Goal: Task Accomplishment & Management: Use online tool/utility

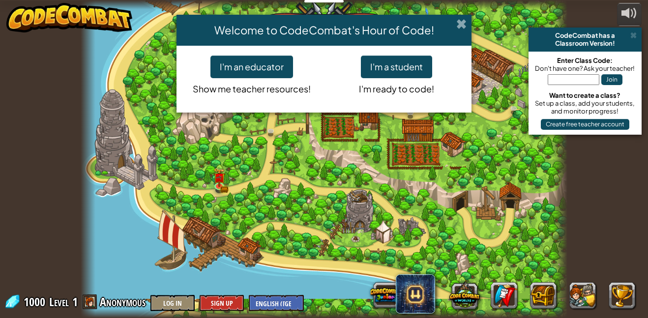
click at [461, 20] on span at bounding box center [461, 24] width 10 height 10
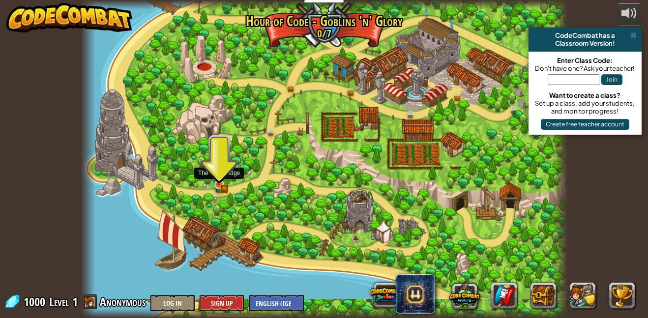
click at [218, 184] on img at bounding box center [218, 173] width 11 height 26
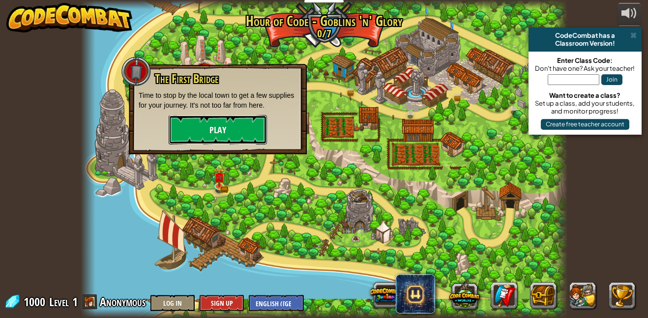
click at [221, 136] on button "Play" at bounding box center [218, 130] width 98 height 30
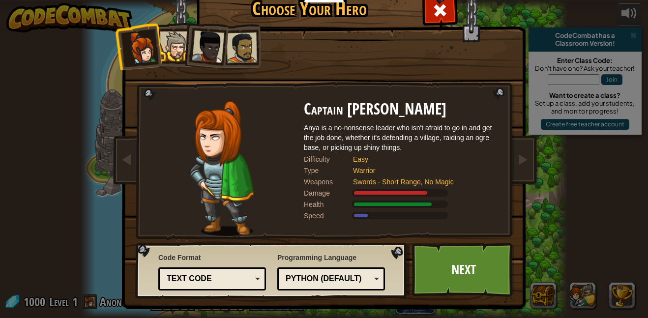
click at [179, 48] on div at bounding box center [175, 46] width 30 height 30
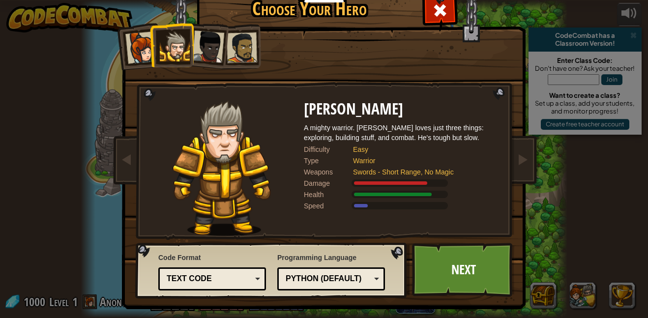
click at [211, 44] on div at bounding box center [208, 46] width 32 height 32
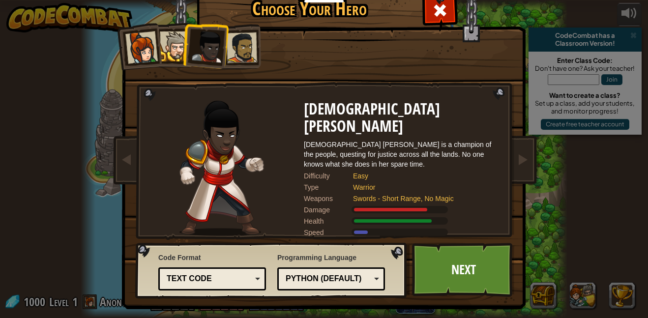
click at [172, 49] on div at bounding box center [175, 46] width 30 height 30
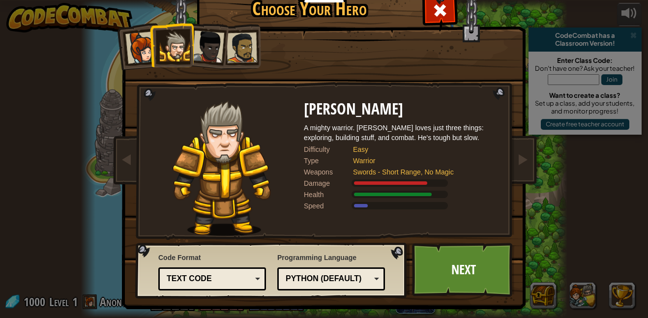
click at [248, 51] on div at bounding box center [242, 47] width 30 height 30
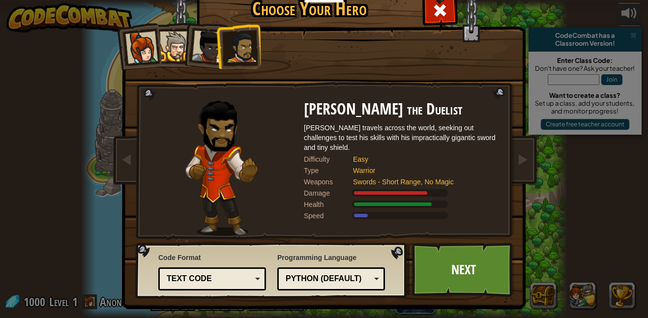
click at [206, 52] on div at bounding box center [208, 46] width 32 height 32
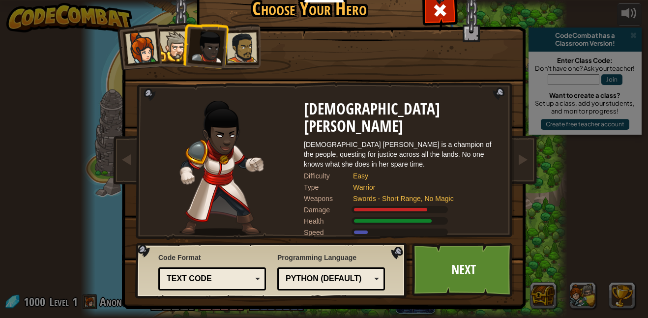
click at [171, 51] on div at bounding box center [175, 46] width 30 height 30
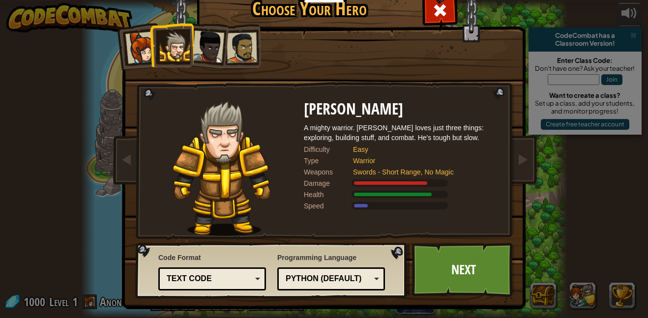
click at [316, 285] on div "Python (Default)" at bounding box center [331, 278] width 95 height 15
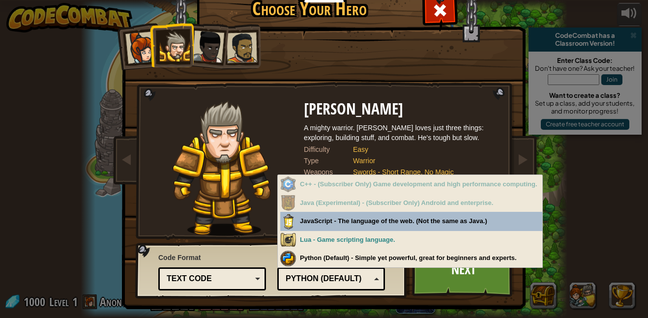
click at [335, 275] on div "Python (Default)" at bounding box center [328, 278] width 85 height 11
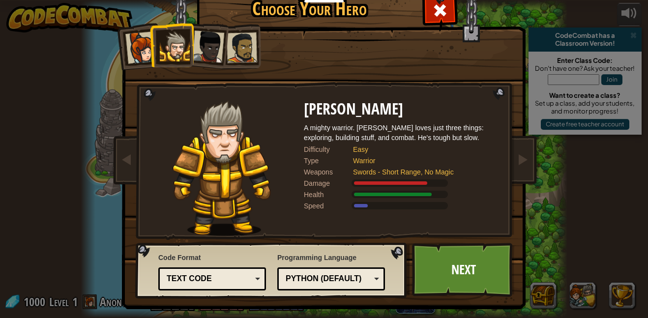
click at [228, 275] on div "Text code" at bounding box center [209, 278] width 85 height 11
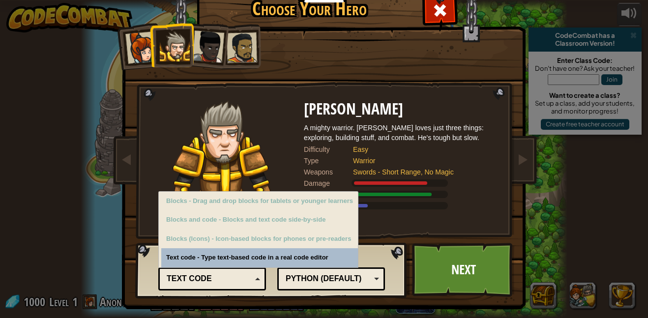
click at [220, 283] on div "Text code" at bounding box center [209, 278] width 85 height 11
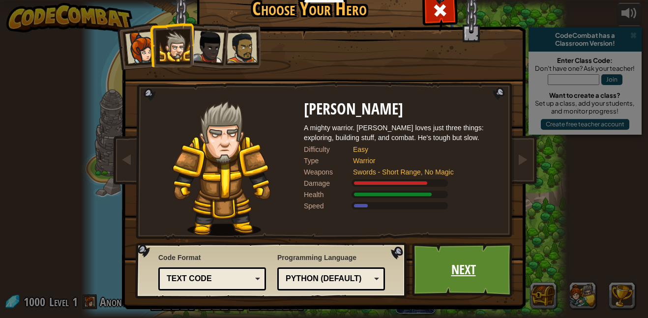
click at [435, 266] on link "Next" at bounding box center [463, 270] width 103 height 54
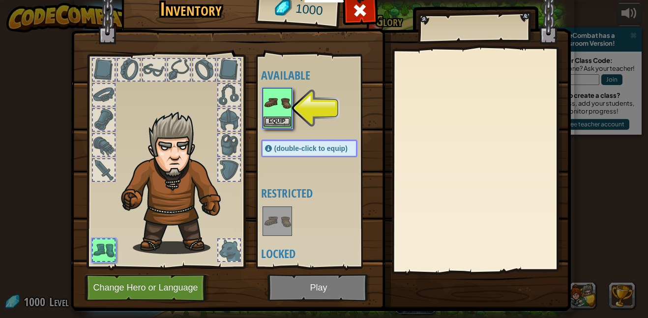
click at [272, 109] on img at bounding box center [278, 103] width 28 height 28
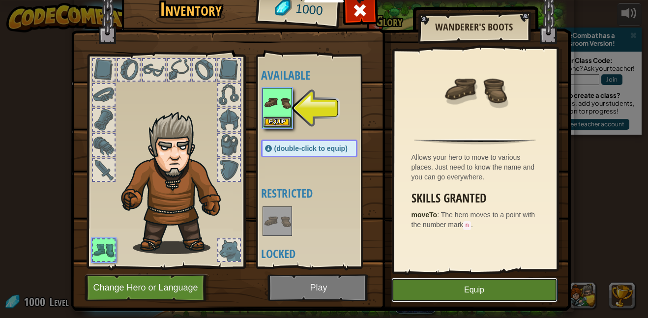
click at [458, 294] on button "Equip" at bounding box center [474, 290] width 166 height 25
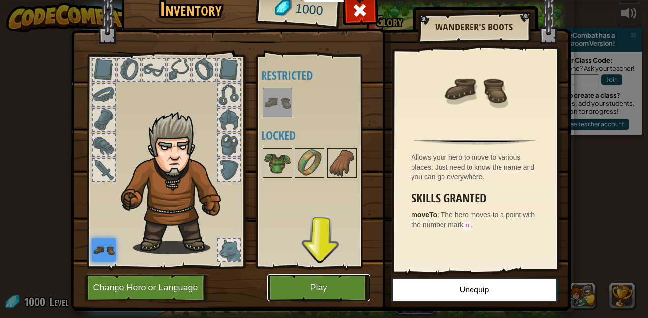
click at [312, 287] on button "Play" at bounding box center [319, 287] width 103 height 27
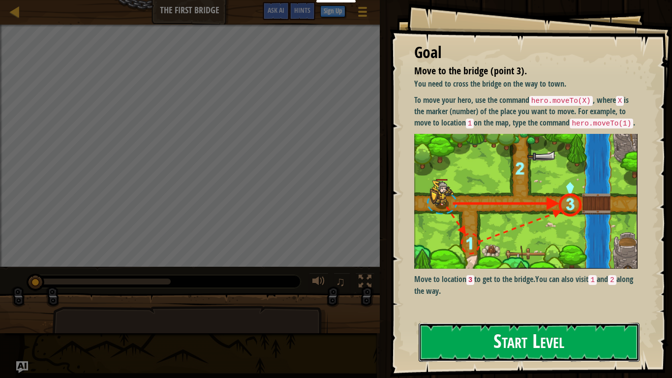
click at [473, 318] on button "Start Level" at bounding box center [528, 342] width 221 height 39
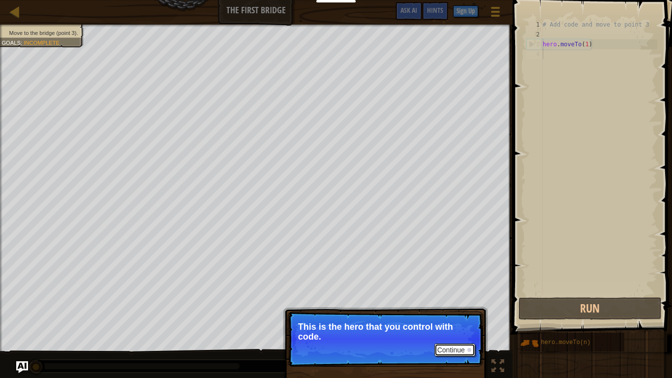
click at [453, 318] on button "Continue" at bounding box center [454, 349] width 41 height 13
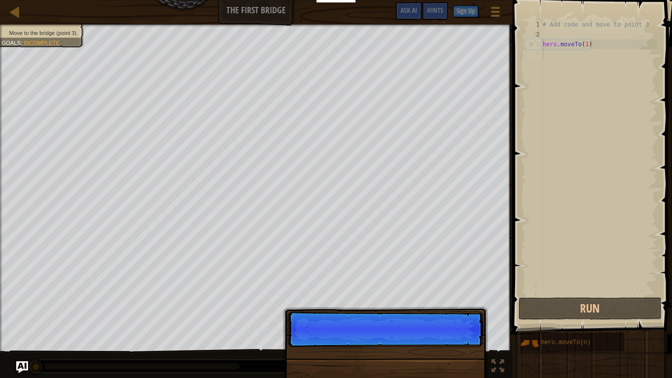
scroll to position [4, 0]
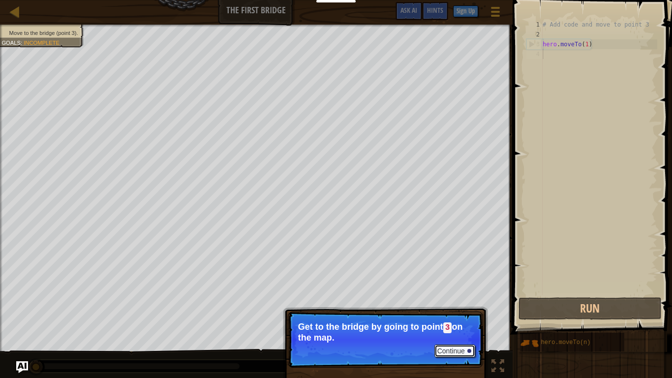
click at [455, 318] on button "Continue" at bounding box center [454, 350] width 41 height 13
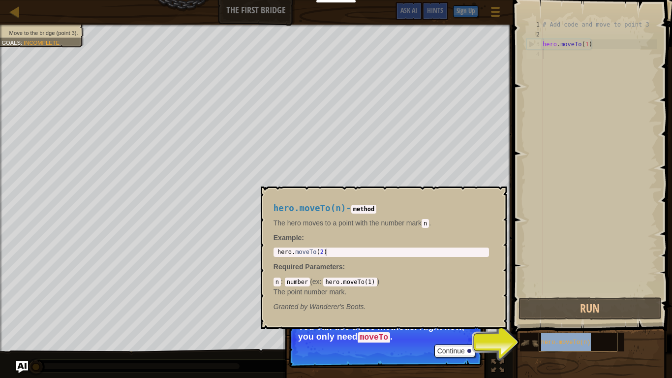
click at [569, 318] on span "hero.moveTo(n)" at bounding box center [566, 342] width 50 height 7
click at [497, 193] on button "×" at bounding box center [495, 198] width 8 height 14
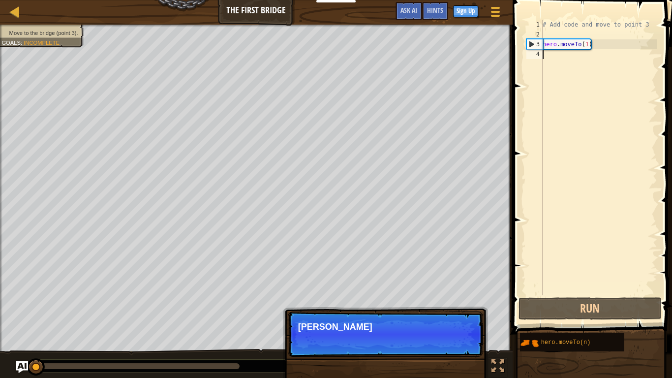
click at [455, 318] on p "Continue [PERSON_NAME]" at bounding box center [385, 333] width 195 height 45
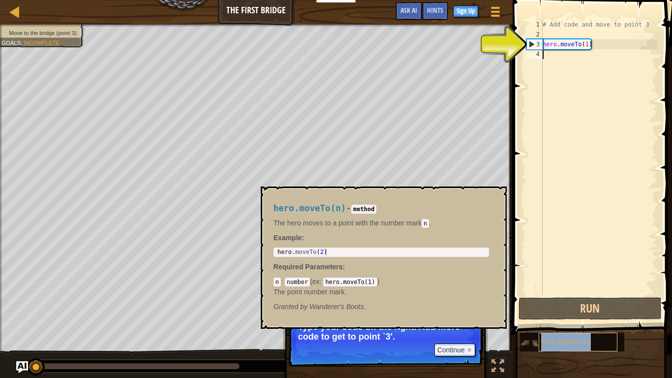
click at [569, 318] on div "hero.moveTo(n)" at bounding box center [577, 341] width 79 height 19
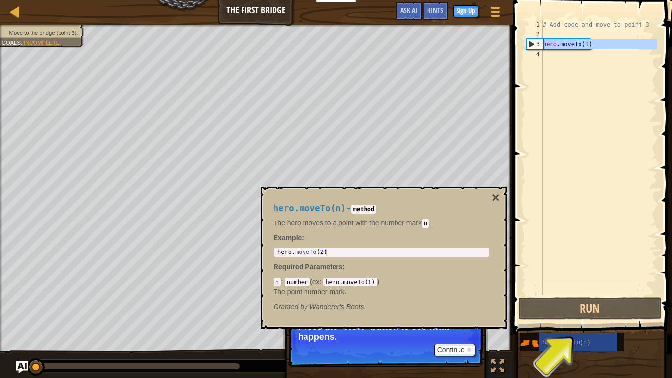
click at [529, 40] on div "3" at bounding box center [535, 44] width 16 height 10
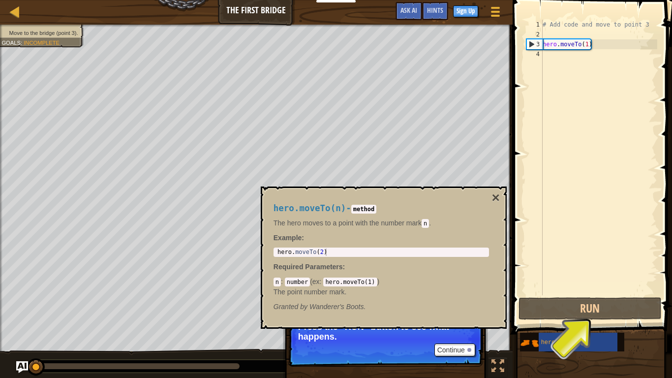
click at [529, 42] on div "3" at bounding box center [535, 44] width 16 height 10
type textarea "hero.moveTo(1)"
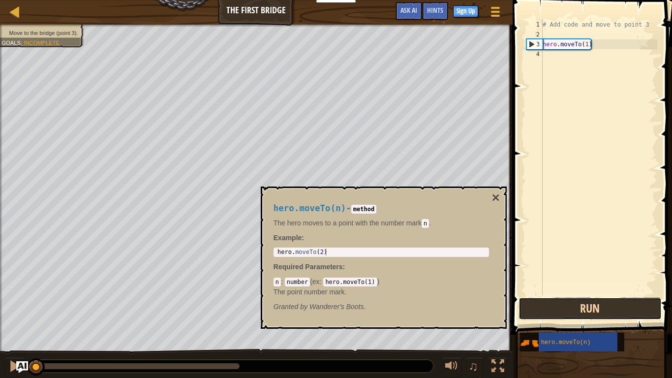
click at [537, 309] on button "Run" at bounding box center [589, 308] width 143 height 23
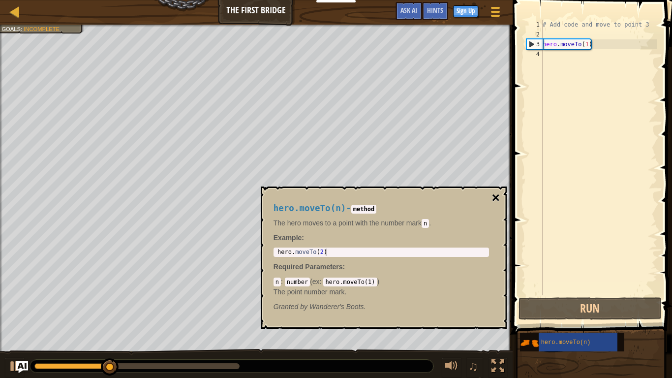
click at [493, 199] on button "×" at bounding box center [495, 198] width 8 height 14
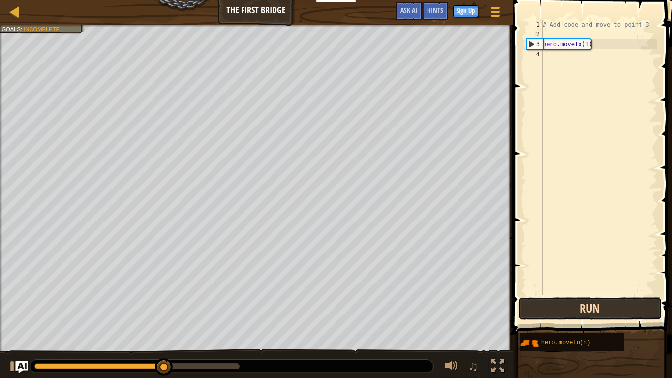
click at [565, 310] on button "Run" at bounding box center [589, 308] width 143 height 23
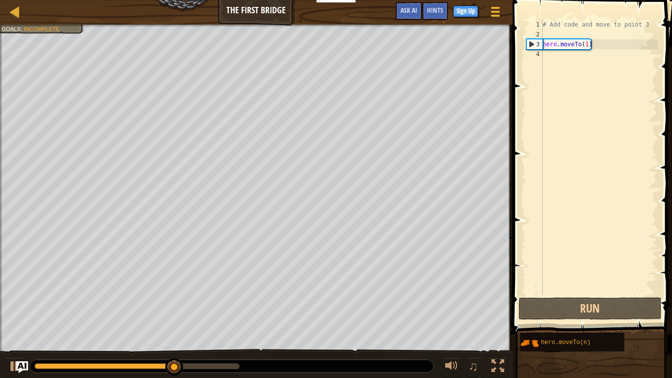
click at [544, 56] on div "# Add code and move to point 3 hero . moveTo ( 1 )" at bounding box center [598, 167] width 117 height 295
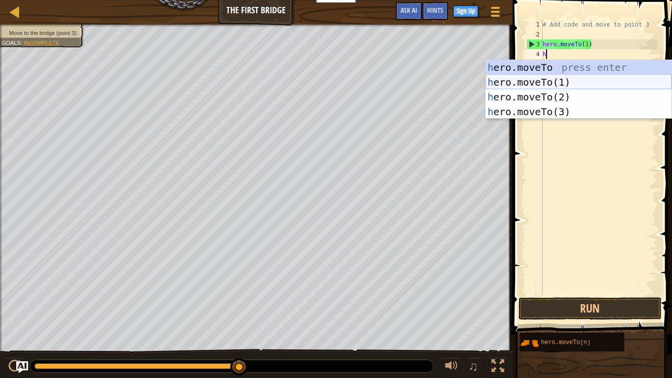
click at [544, 83] on div "h ero.moveTo press enter h ero.moveTo(1) press enter h ero.moveTo(2) press ente…" at bounding box center [578, 104] width 186 height 89
type textarea "hero.moveTo(1)"
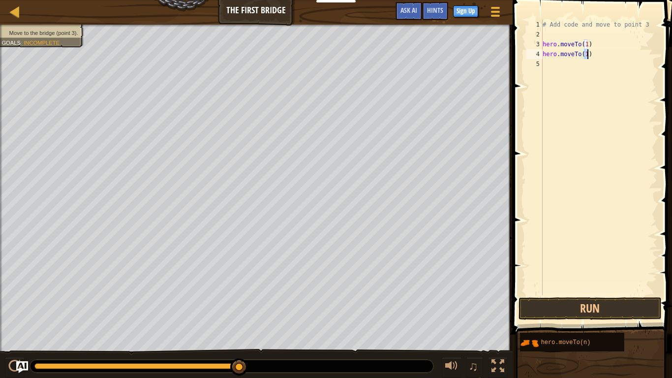
click at [545, 65] on div "# Add code and move to point 3 hero . moveTo ( 1 ) hero . moveTo ( 1 )" at bounding box center [598, 167] width 117 height 295
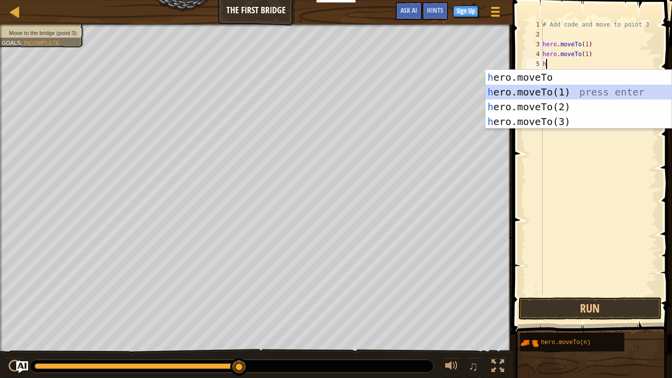
click at [555, 91] on div "h ero.moveTo press enter h ero.moveTo(1) press enter h ero.moveTo(2) press ente…" at bounding box center [578, 114] width 186 height 89
type textarea "hero.moveTo(1)"
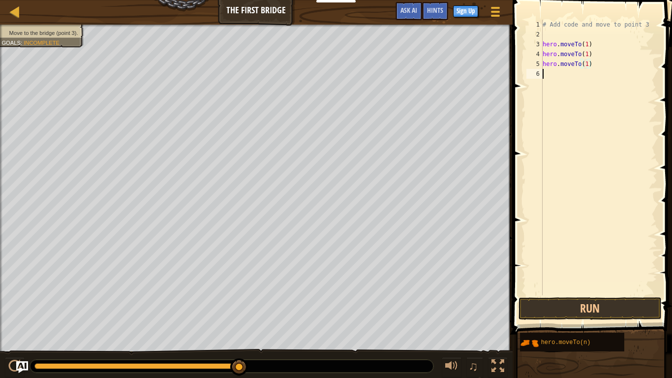
click at [549, 78] on div "# Add code and move to point 3 hero . moveTo ( 1 ) hero . moveTo ( 1 ) hero . m…" at bounding box center [598, 167] width 117 height 295
click at [591, 56] on div "# Add code and move to point 3 hero . moveTo ( 1 ) hero . moveTo ( 1 ) hero . m…" at bounding box center [598, 167] width 117 height 295
click at [595, 67] on div "# Add code and move to point 3 hero . moveTo ( 1 ) hero . moveTo ( 3 ) hero . m…" at bounding box center [598, 167] width 117 height 295
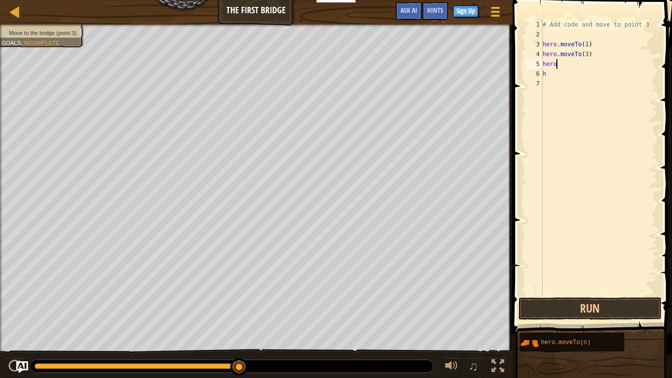
type textarea "h"
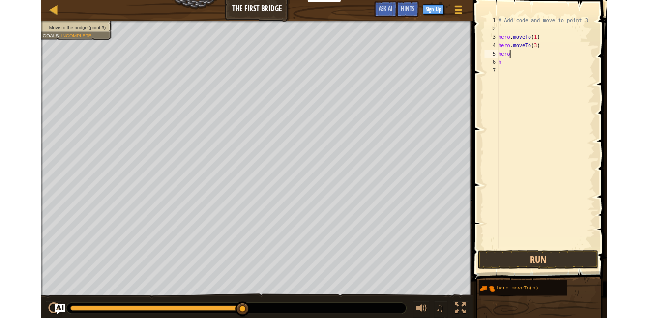
scroll to position [4, 0]
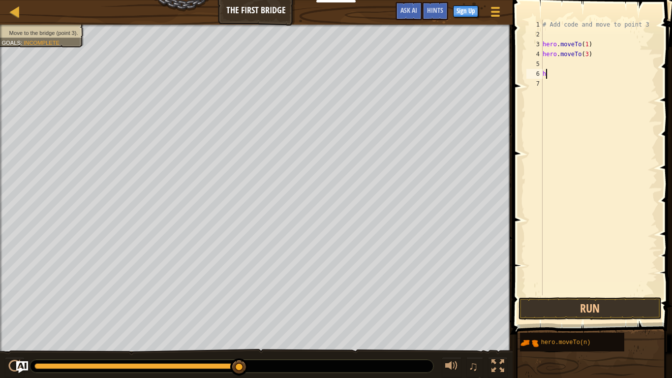
click at [591, 73] on div "# Add code and move to point 3 hero . moveTo ( 1 ) hero . moveTo ( 3 ) h" at bounding box center [598, 167] width 117 height 295
type textarea "h"
click at [617, 312] on button "Run" at bounding box center [589, 308] width 143 height 23
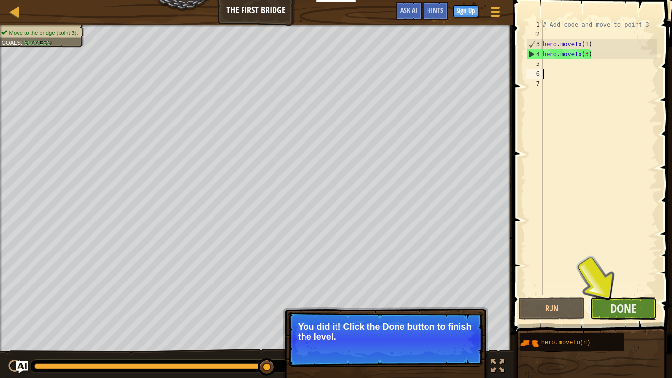
click at [638, 317] on button "Done" at bounding box center [623, 308] width 67 height 23
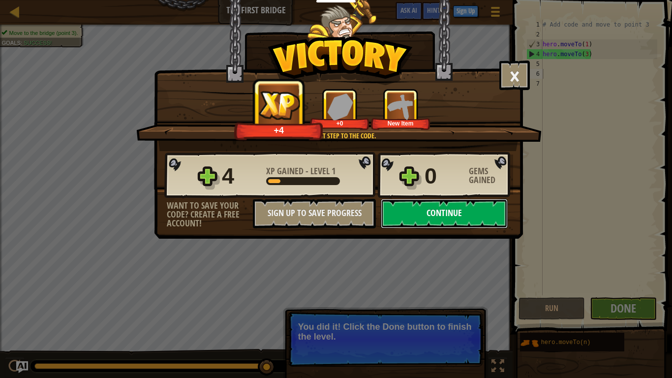
click at [487, 217] on button "Continue" at bounding box center [444, 214] width 127 height 30
